Goal: Information Seeking & Learning: Find specific fact

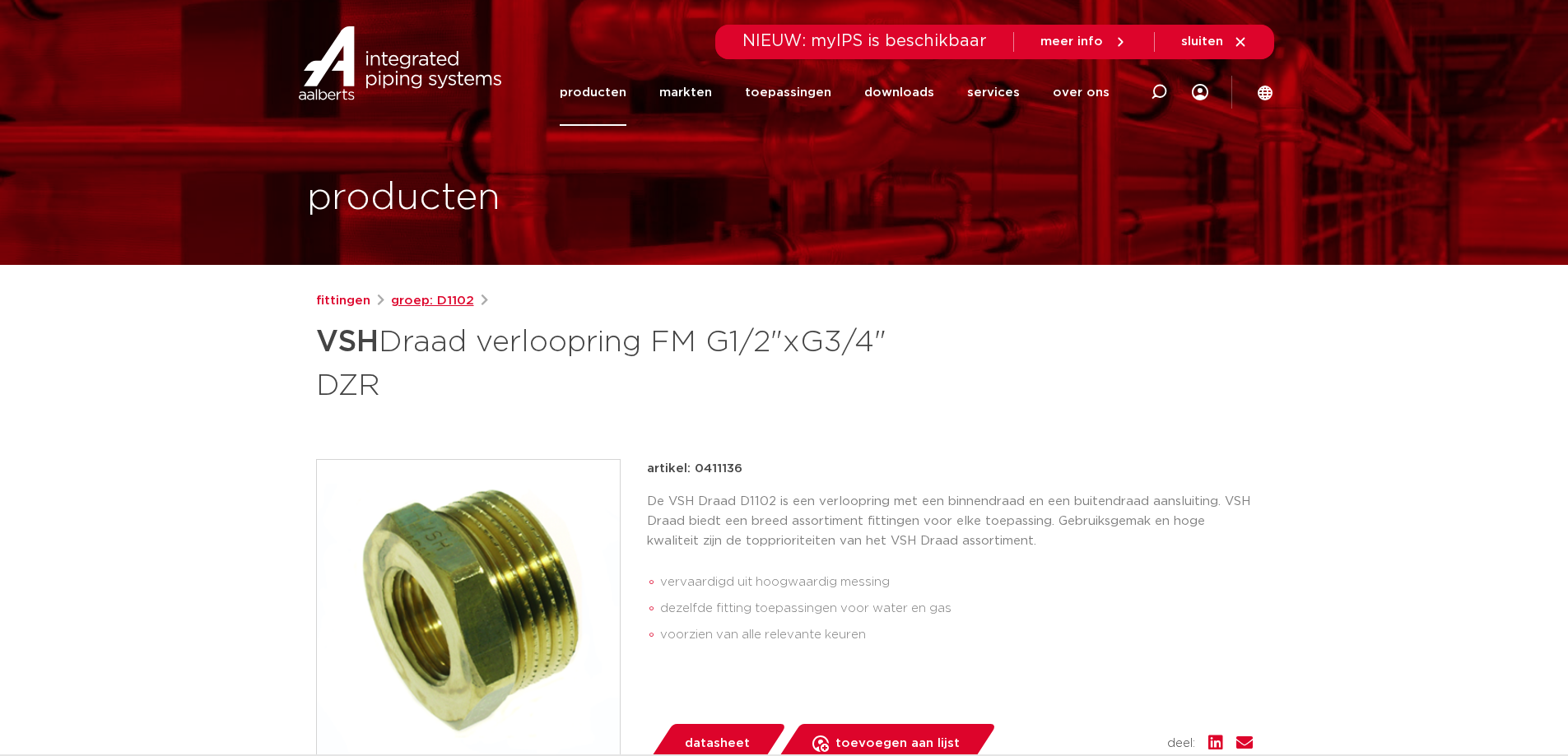
click at [432, 300] on link "groep: D1102" at bounding box center [432, 301] width 83 height 20
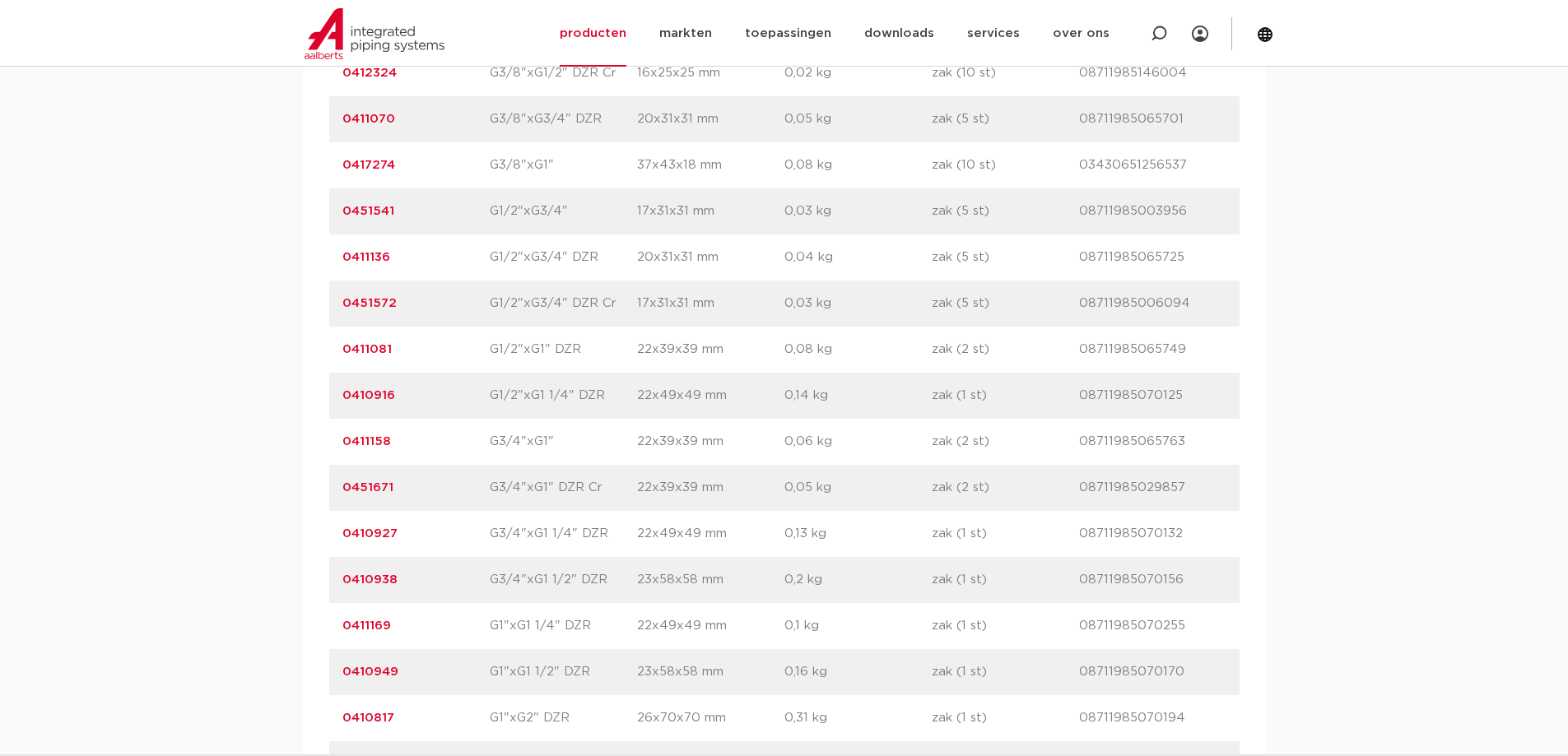
scroll to position [1564, 0]
drag, startPoint x: 435, startPoint y: 581, endPoint x: 342, endPoint y: 579, distance: 93.0
click at [343, 579] on p "0410938" at bounding box center [416, 580] width 147 height 20
copy link "0410938"
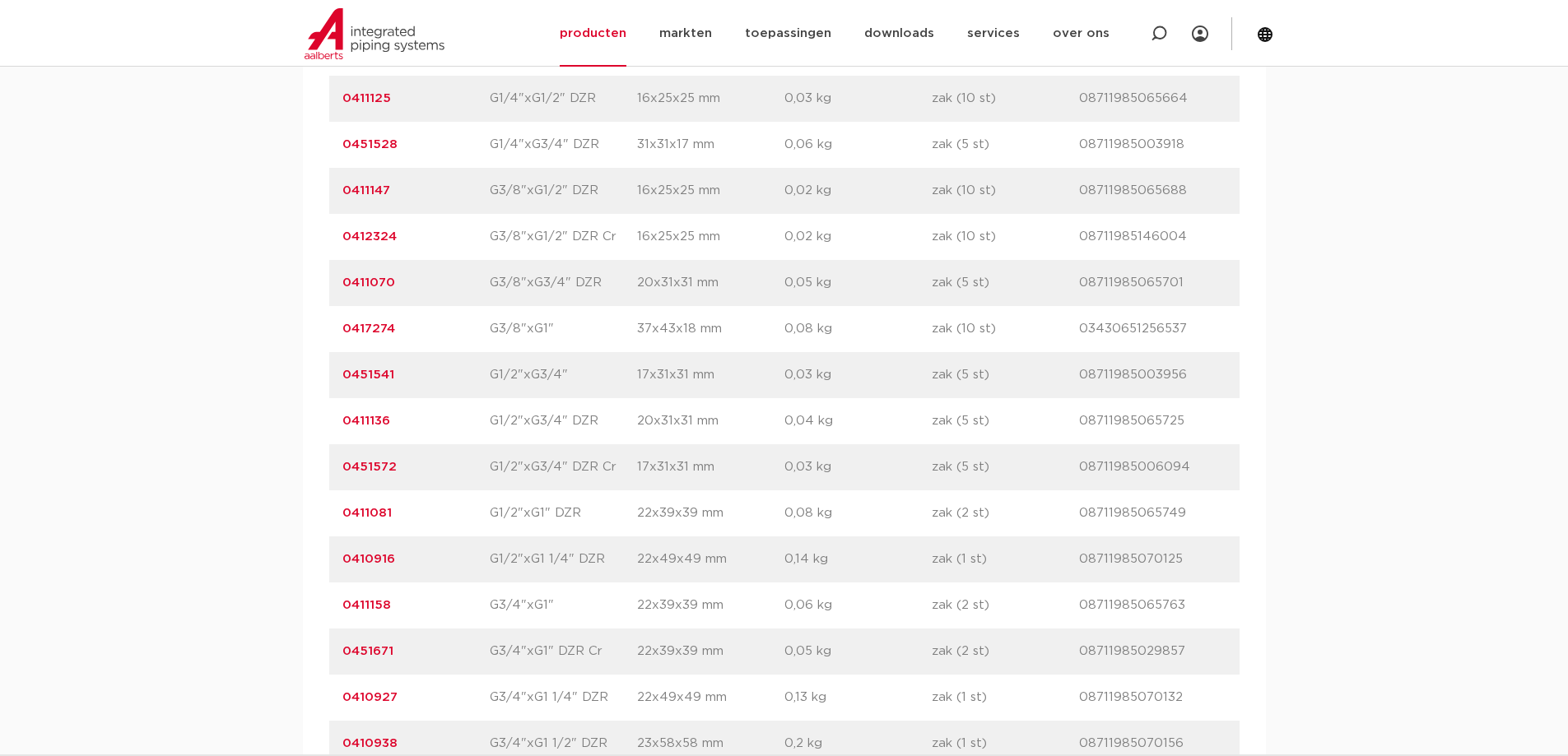
scroll to position [1400, 0]
drag, startPoint x: 433, startPoint y: 372, endPoint x: 329, endPoint y: 367, distance: 104.1
click at [330, 366] on div "artikelnummer 0451541 afmeting G1/2"xG3/4" [GEOGRAPHIC_DATA] 17x31x31 mm gewich…" at bounding box center [784, 376] width 910 height 46
copy link "0451541"
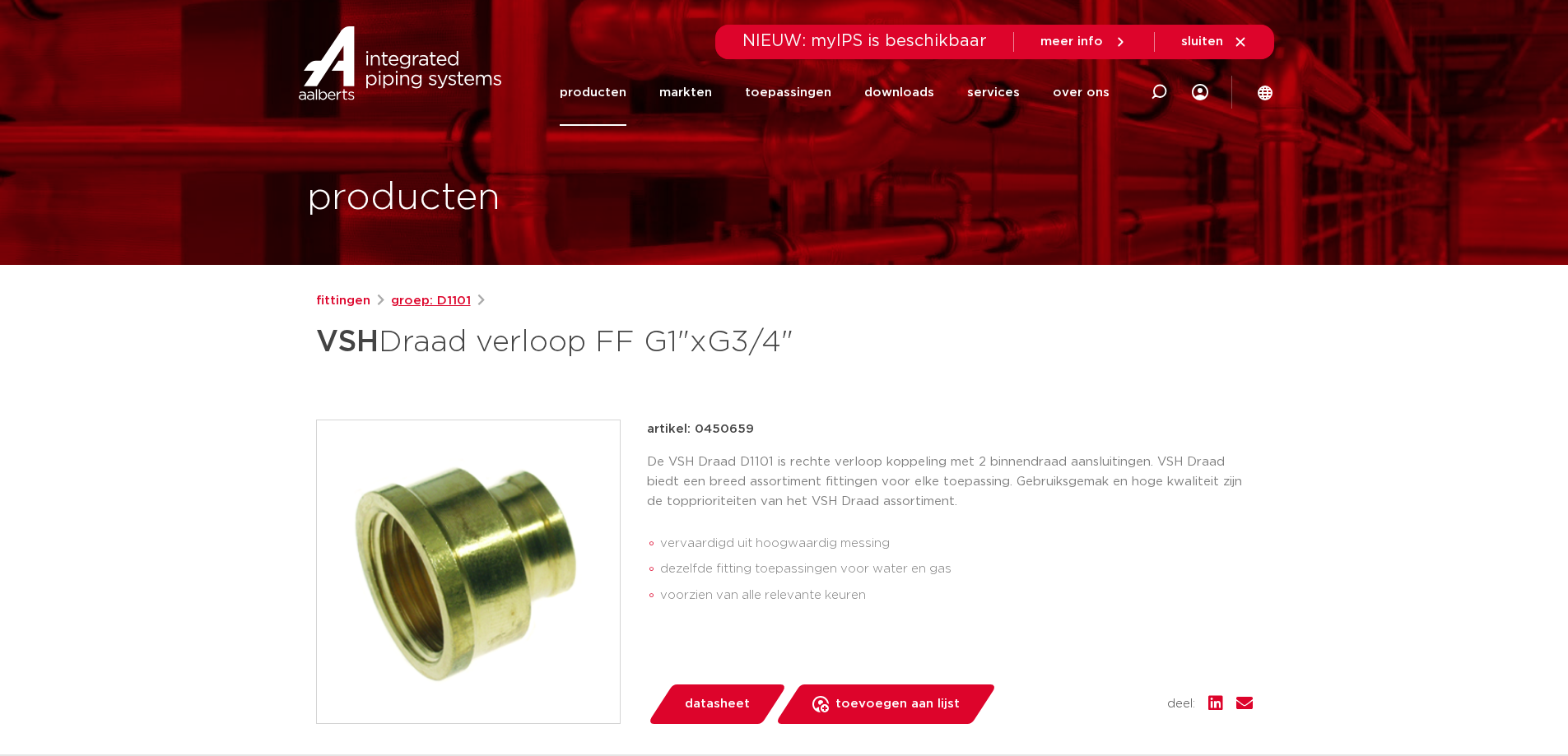
click at [446, 295] on link "groep: D1101" at bounding box center [431, 301] width 80 height 20
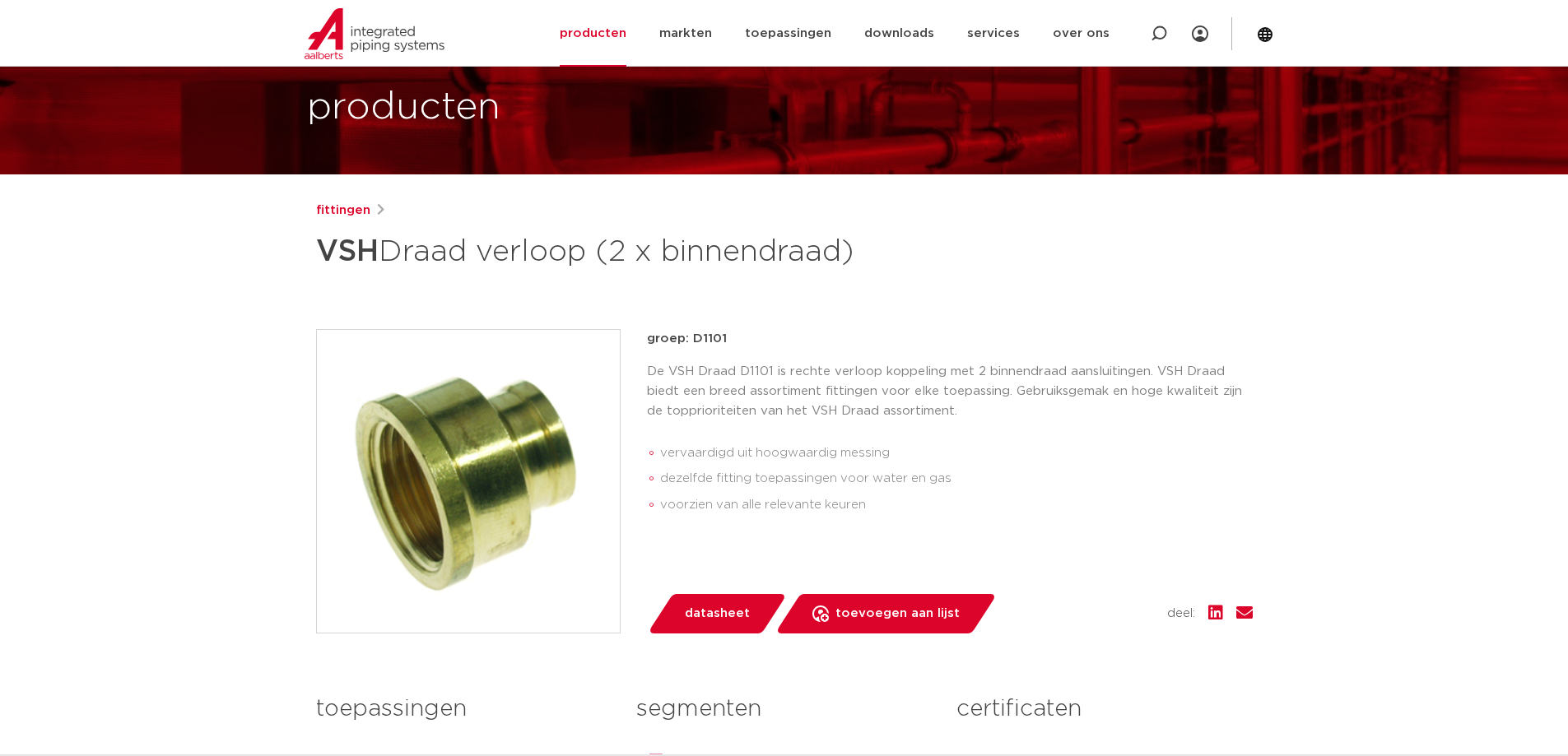
scroll to position [90, 0]
